Goal: Task Accomplishment & Management: Complete application form

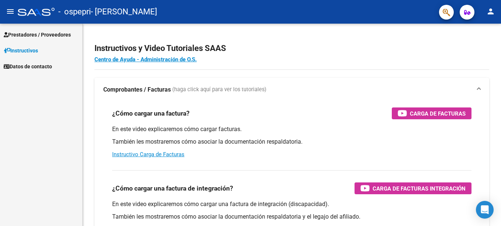
click at [38, 40] on link "Prestadores / Proveedores" at bounding box center [41, 35] width 82 height 16
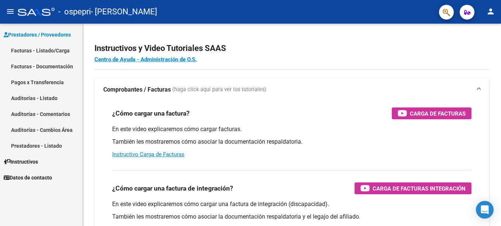
click at [67, 52] on link "Facturas - Listado/Carga" at bounding box center [41, 50] width 82 height 16
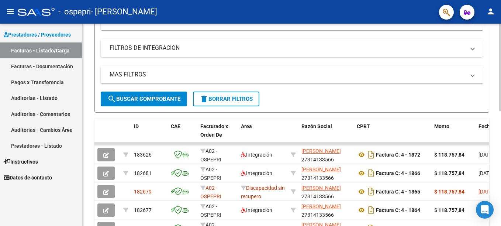
scroll to position [182, 0]
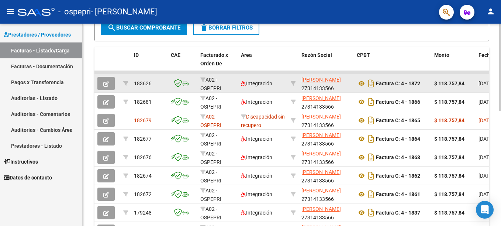
click at [107, 82] on icon "button" at bounding box center [106, 84] width 6 height 6
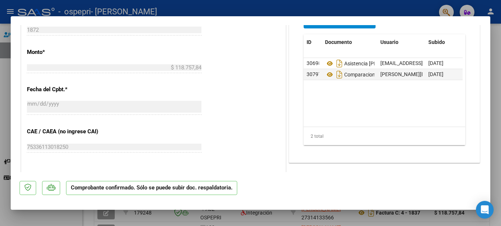
scroll to position [406, 0]
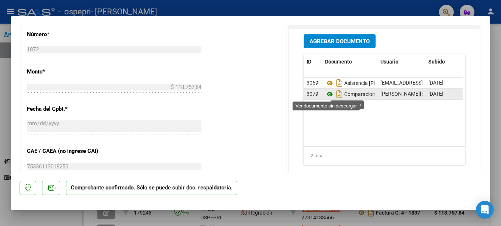
click at [325, 94] on icon at bounding box center [330, 94] width 10 height 9
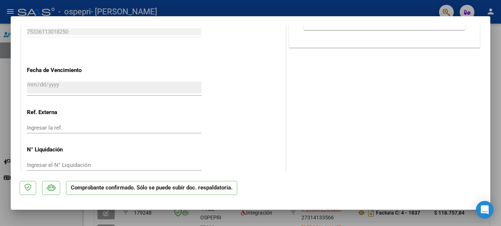
scroll to position [554, 0]
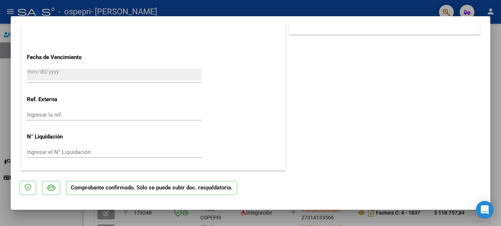
click at [497, 35] on div at bounding box center [250, 113] width 501 height 226
type input "$ 0,00"
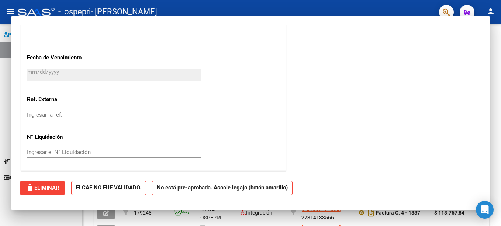
scroll to position [462, 0]
